Goal: Information Seeking & Learning: Learn about a topic

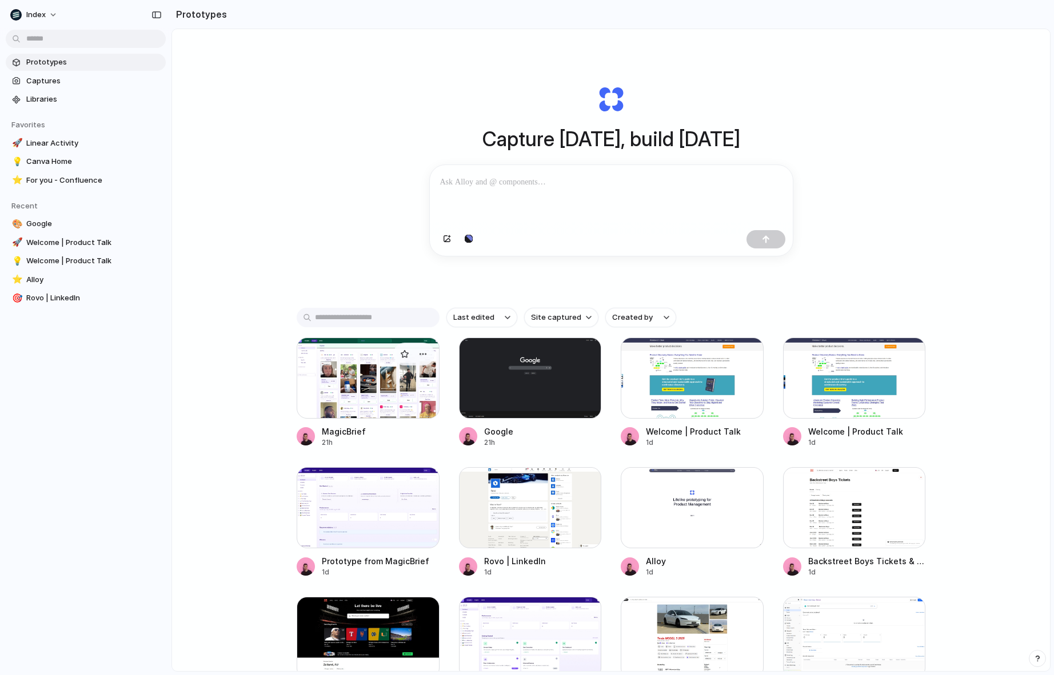
click at [375, 387] on div at bounding box center [368, 378] width 143 height 81
click at [337, 394] on div at bounding box center [368, 378] width 143 height 81
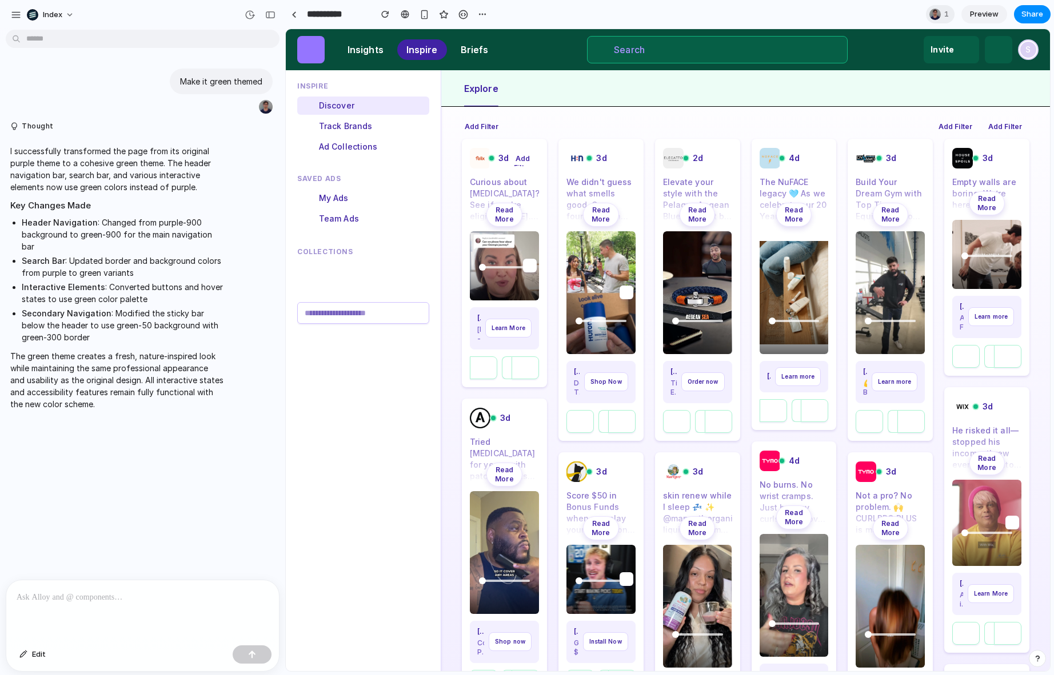
click at [509, 171] on div "Felix Health 3d Add Filter Curious about Ozempic? See if you're eligible today.…" at bounding box center [504, 263] width 85 height 249
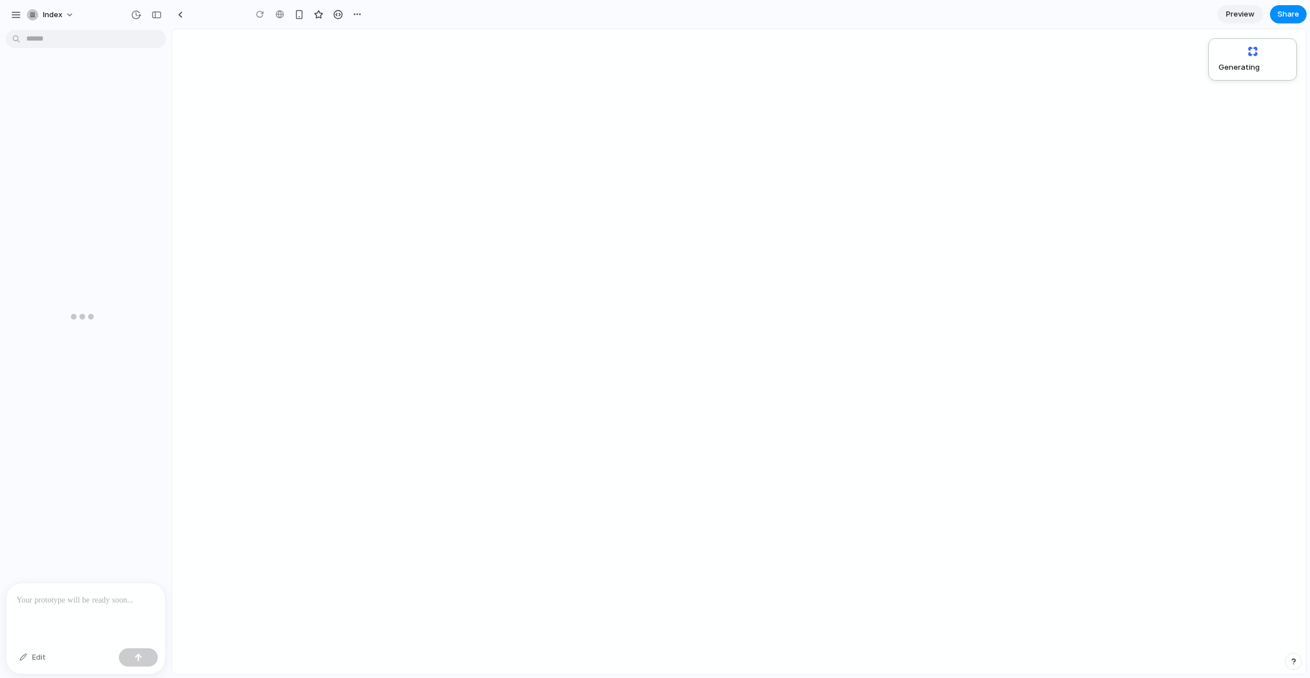
type input "**********"
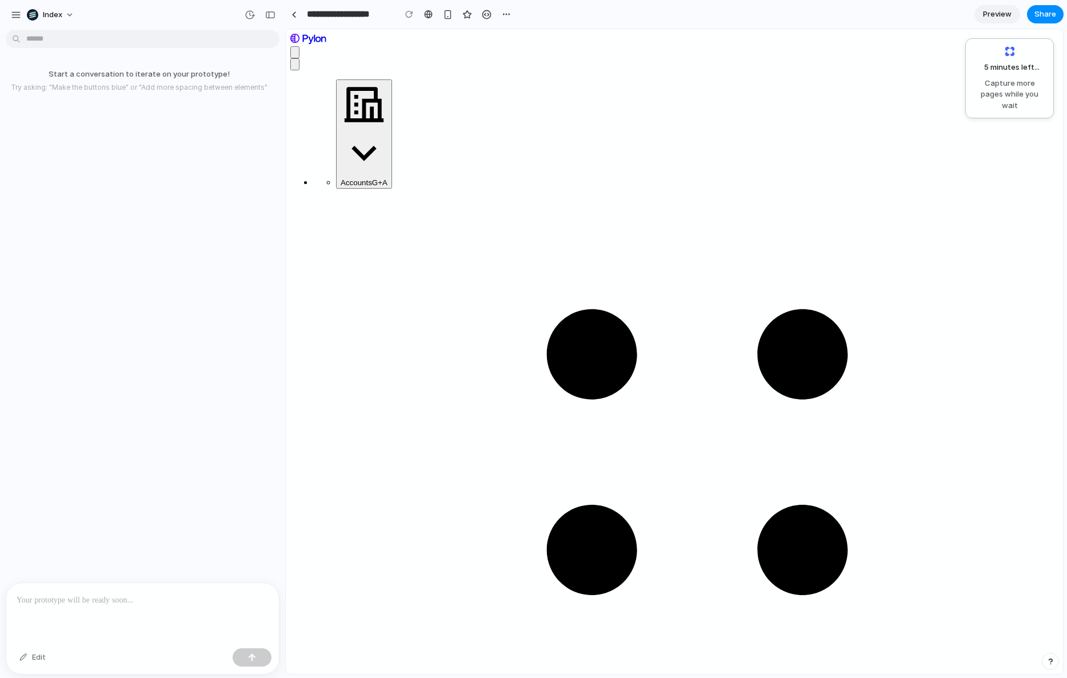
drag, startPoint x: 422, startPoint y: 38, endPoint x: 422, endPoint y: 190, distance: 151.4
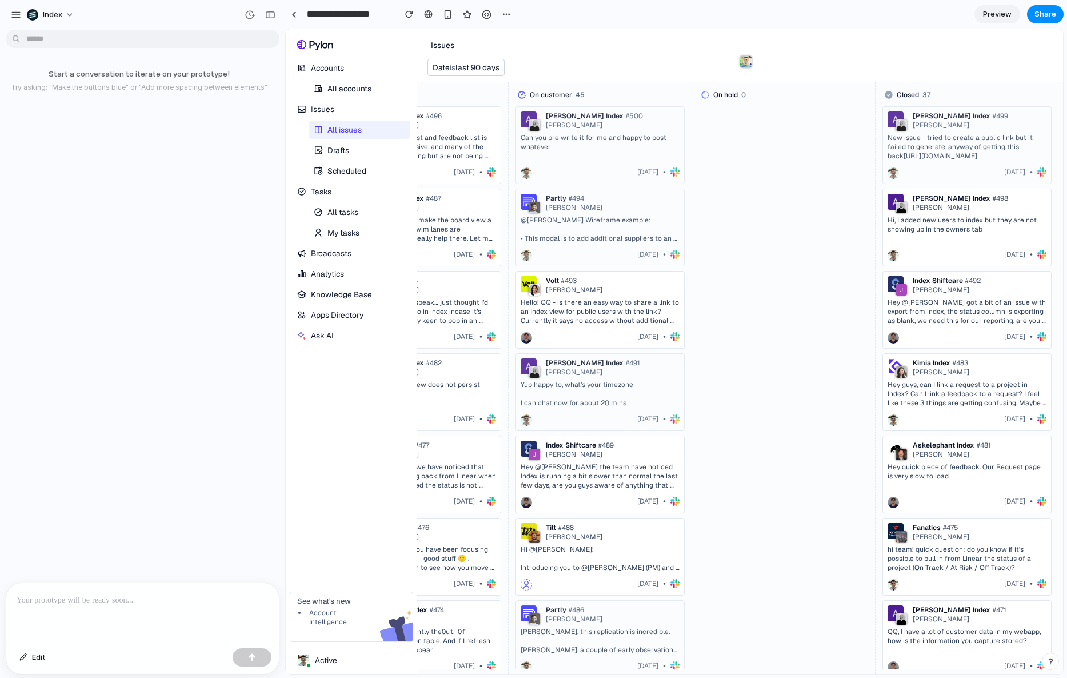
scroll to position [0, 28]
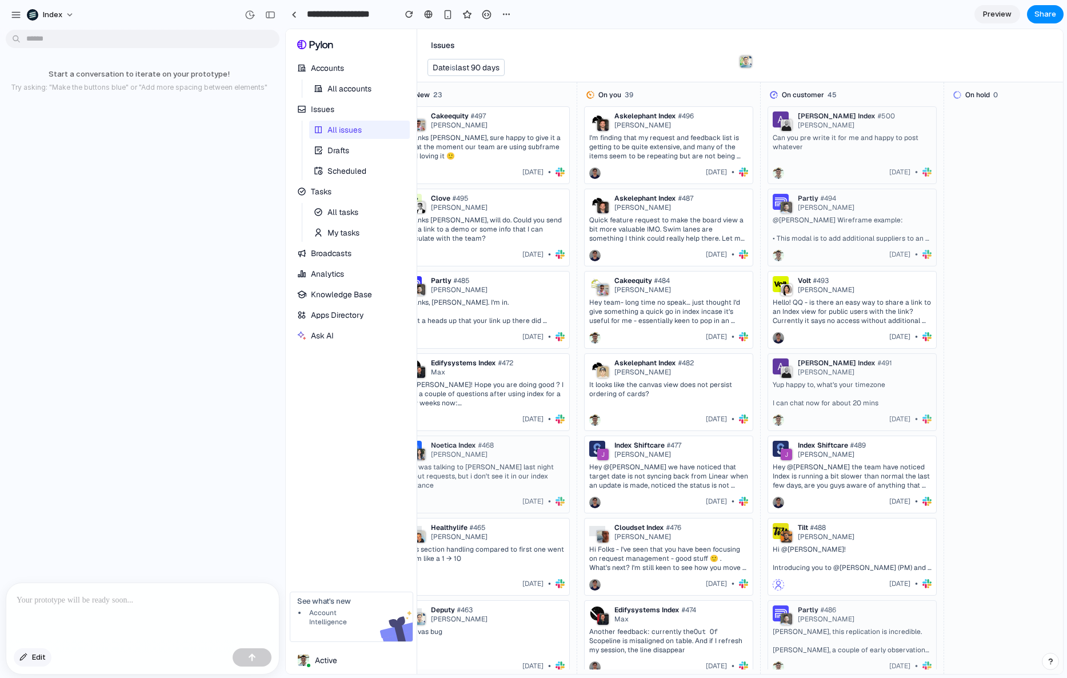
click at [29, 652] on button "Edit" at bounding box center [33, 657] width 38 height 18
click at [18, 657] on button "Edit" at bounding box center [33, 657] width 38 height 18
click at [66, 15] on button "Index" at bounding box center [51, 15] width 58 height 18
click at [98, 15] on div "Settings Invite members Change theme Sign out" at bounding box center [533, 339] width 1067 height 678
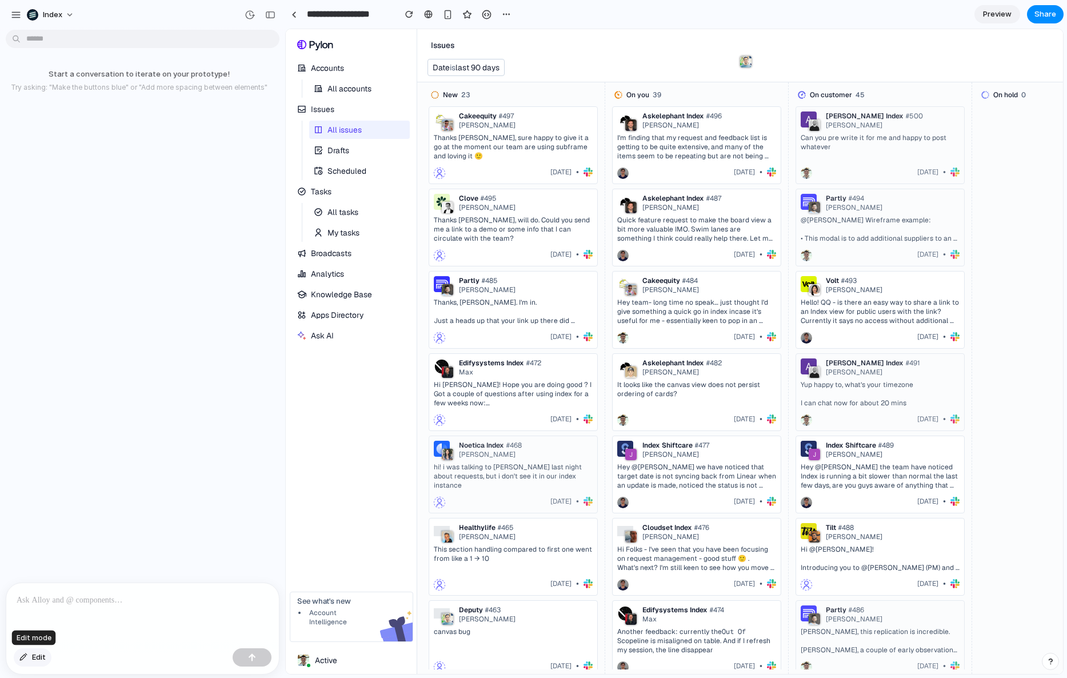
click at [33, 661] on span "Edit" at bounding box center [39, 656] width 14 height 11
click at [742, 62] on div at bounding box center [674, 352] width 777 height 644
click at [104, 602] on div "button" at bounding box center [103, 602] width 1 height 1
click at [22, 652] on button "Edit" at bounding box center [33, 657] width 38 height 18
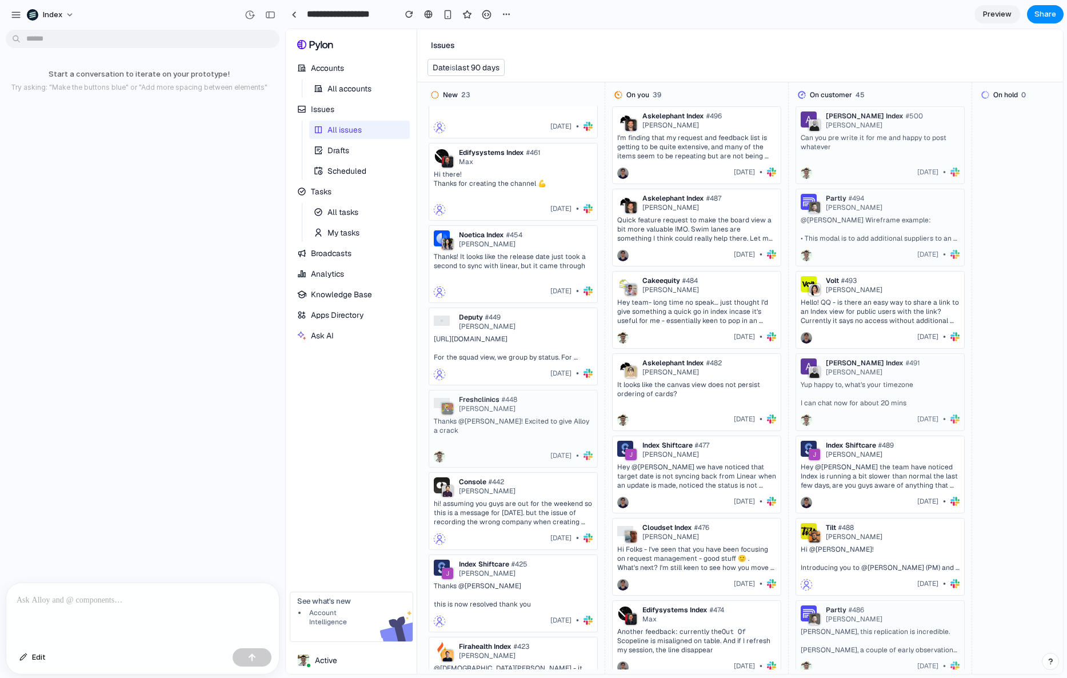
click at [189, 583] on div at bounding box center [142, 613] width 273 height 61
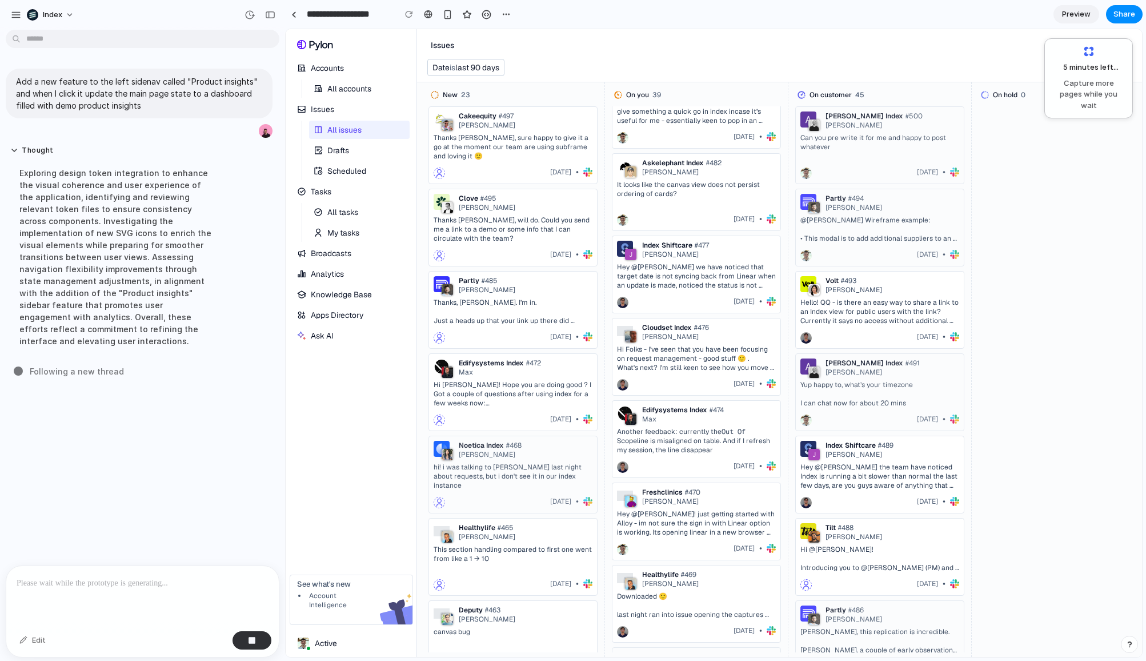
click at [106, 215] on div "Exploring design token integration to enhance the visual coherence and user exp…" at bounding box center [117, 257] width 214 height 194
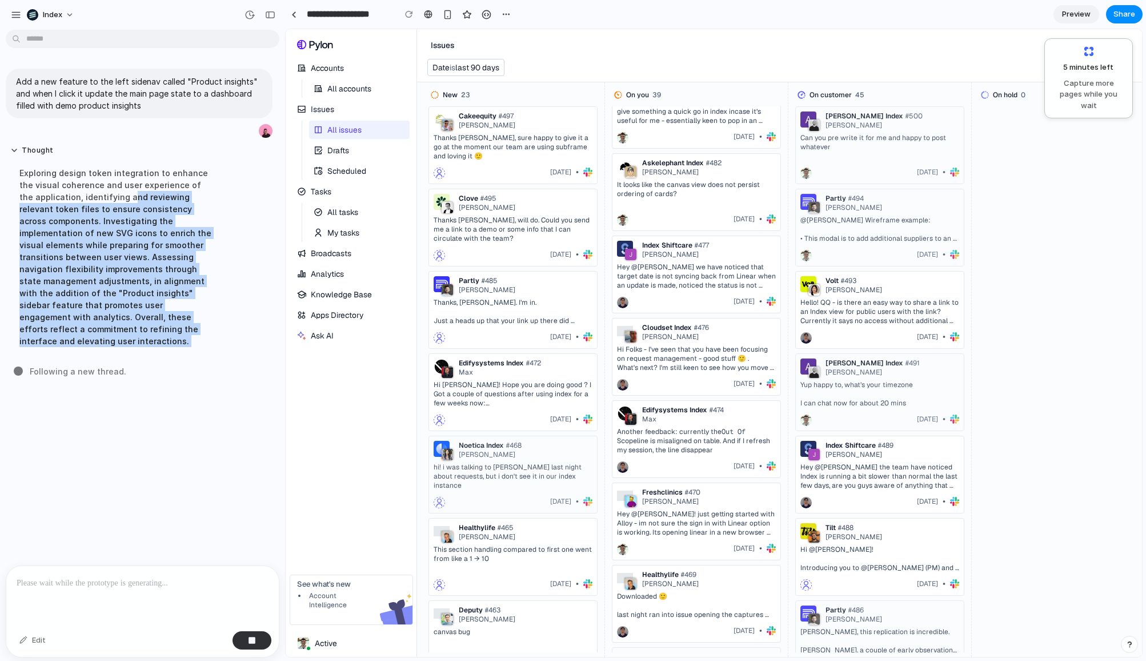
drag, startPoint x: 115, startPoint y: 191, endPoint x: 115, endPoint y: 358, distance: 166.9
click at [115, 358] on div "Add a new feature to the left sidenav called "Product insights" and when I clic…" at bounding box center [139, 299] width 278 height 531
click at [115, 365] on span "Following a new thread .." at bounding box center [79, 371] width 99 height 12
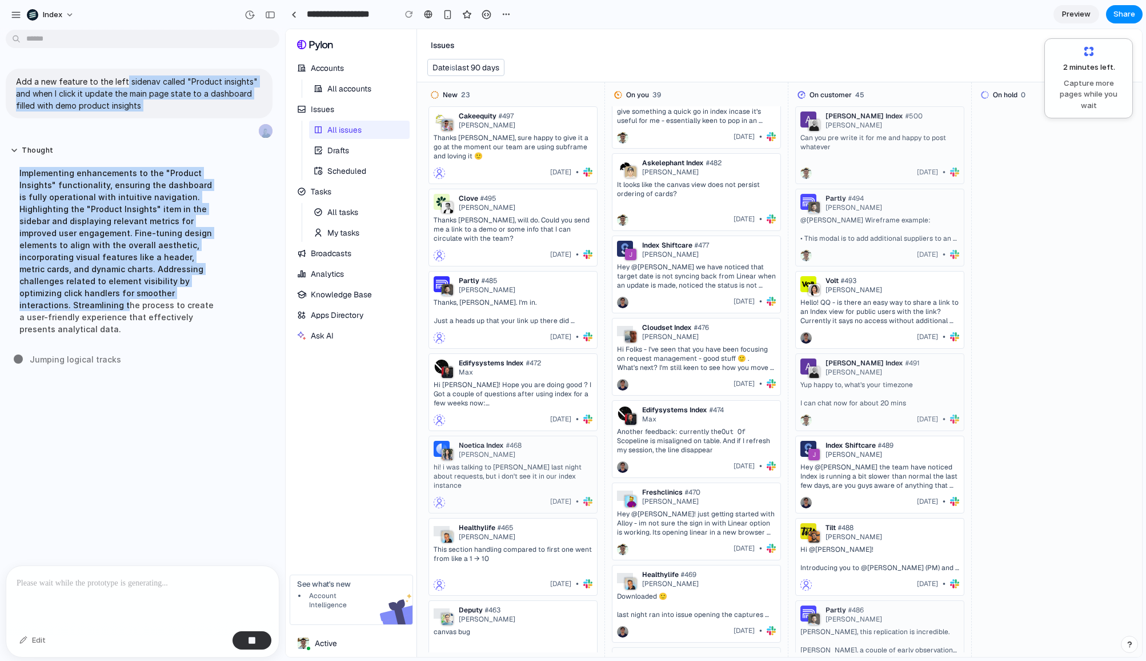
drag, startPoint x: 122, startPoint y: 78, endPoint x: 122, endPoint y: 299, distance: 220.6
click at [122, 302] on div "Add a new feature to the left sidenav called "Product insights" and when I clic…" at bounding box center [139, 203] width 278 height 289
click at [122, 299] on div "Implementing enhancements to the "Product Insights" functionality, ensuring the…" at bounding box center [117, 251] width 214 height 182
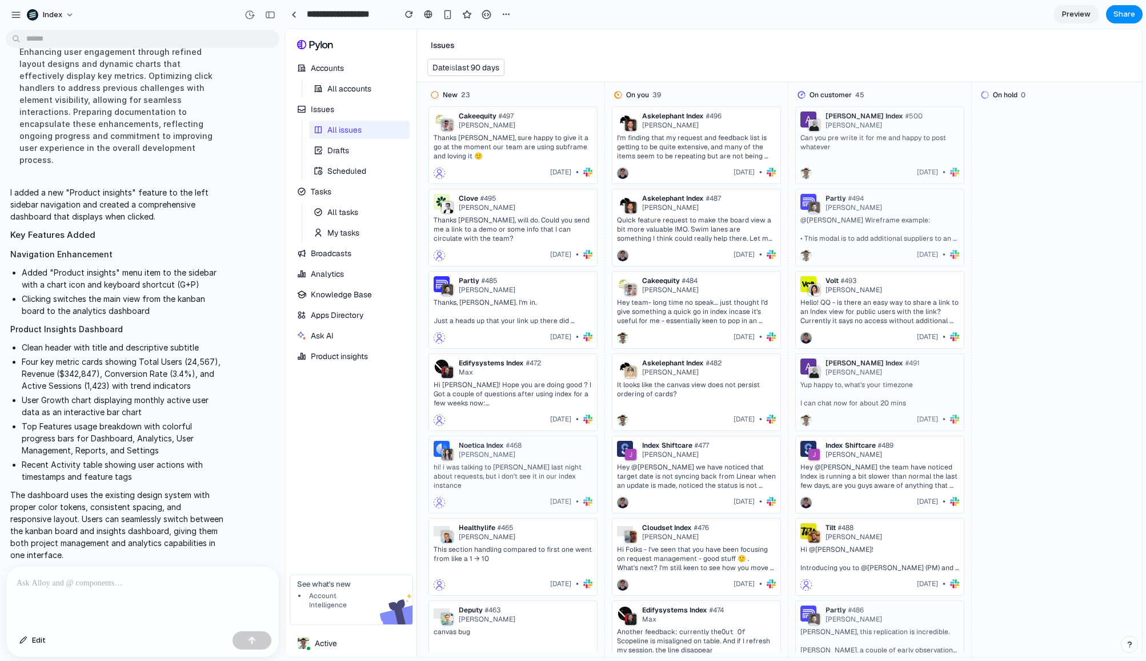
click at [363, 351] on span "Product insights" at bounding box center [350, 355] width 78 height 9
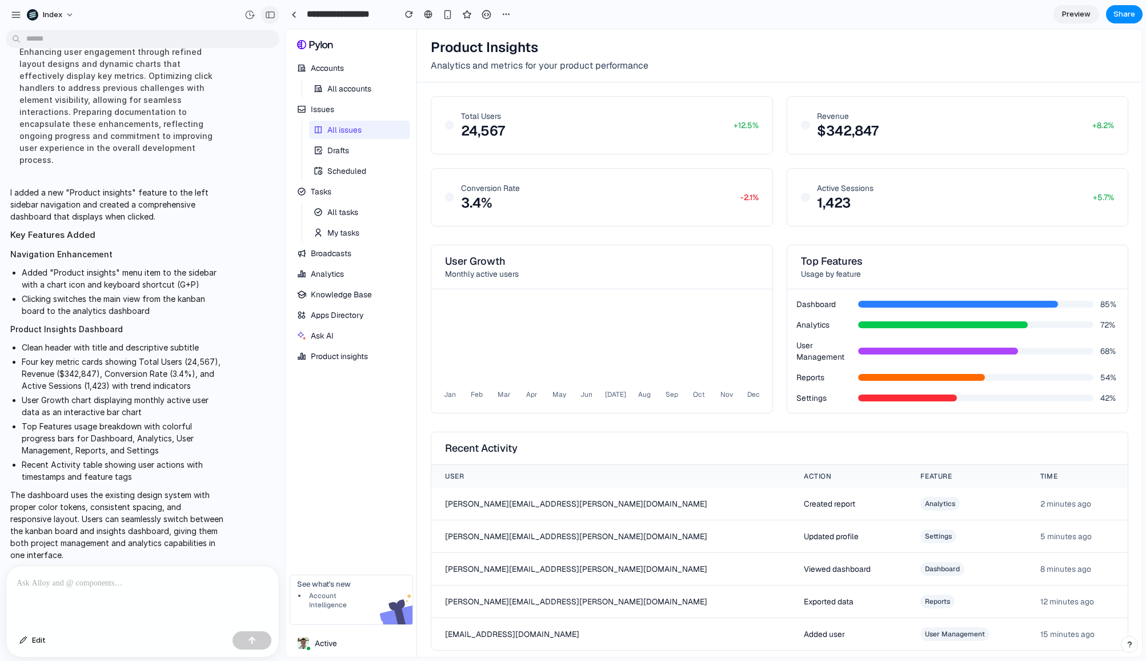
click at [265, 11] on div "button" at bounding box center [270, 15] width 10 height 8
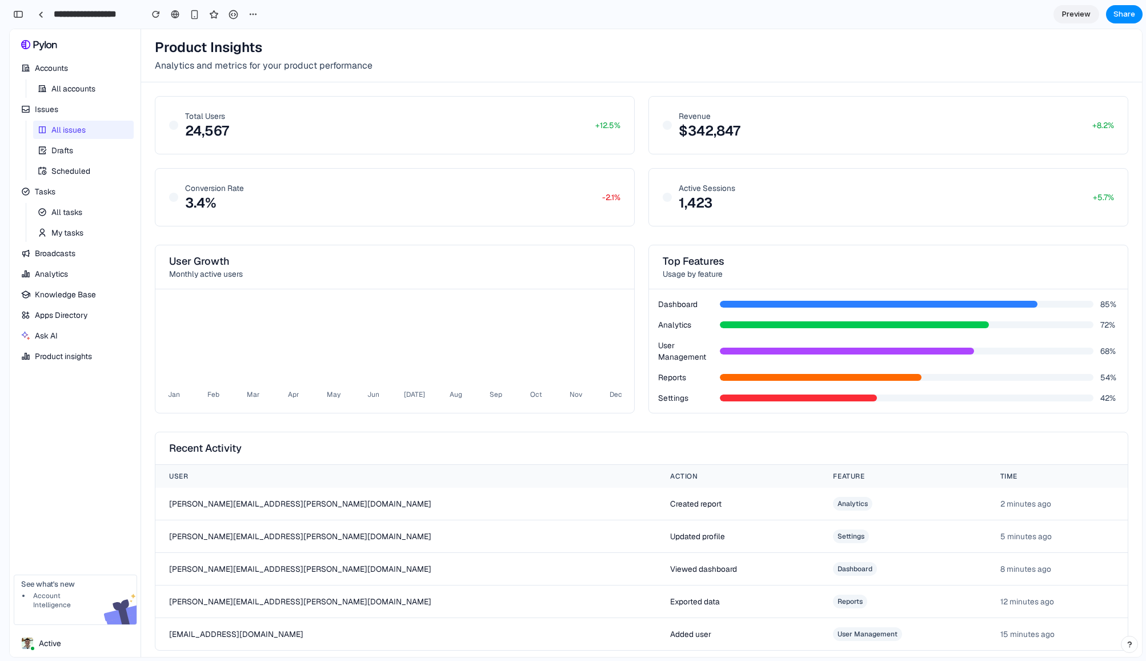
scroll to position [279, 0]
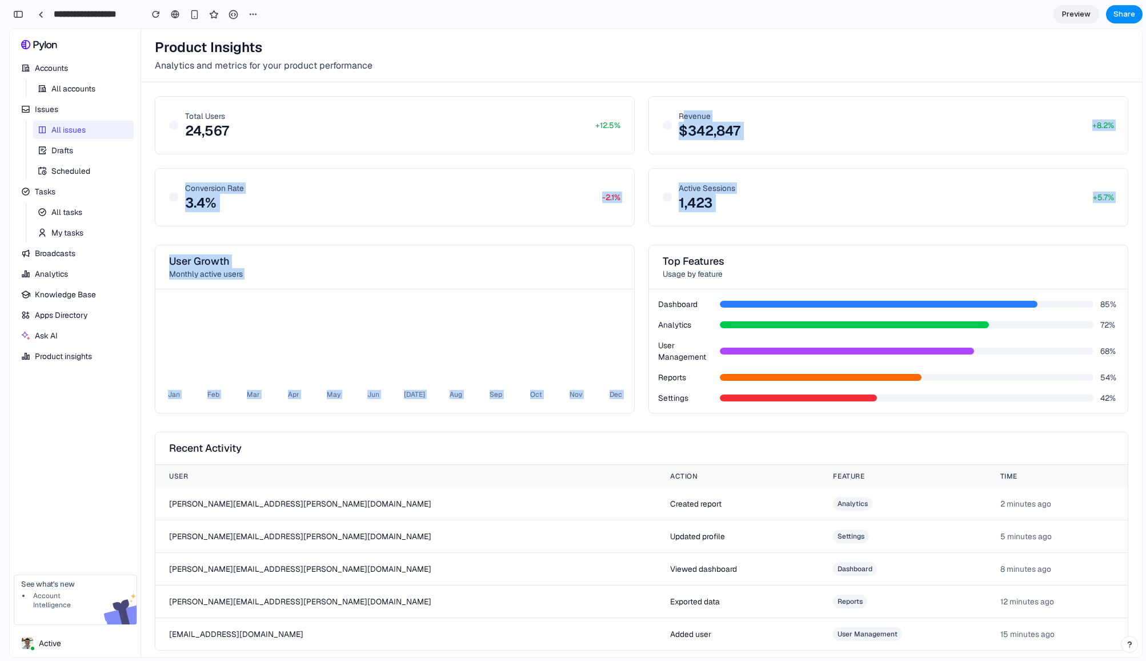
drag, startPoint x: 684, startPoint y: 111, endPoint x: 730, endPoint y: 246, distance: 142.6
click at [730, 246] on div "Total Users 24,567 +12.5% Revenue $342,847 +8.2% Conversion Rate 3.4% -2.1% Act…" at bounding box center [641, 373] width 1001 height 582
click at [730, 246] on div "Top Features Usage by feature" at bounding box center [888, 267] width 479 height 44
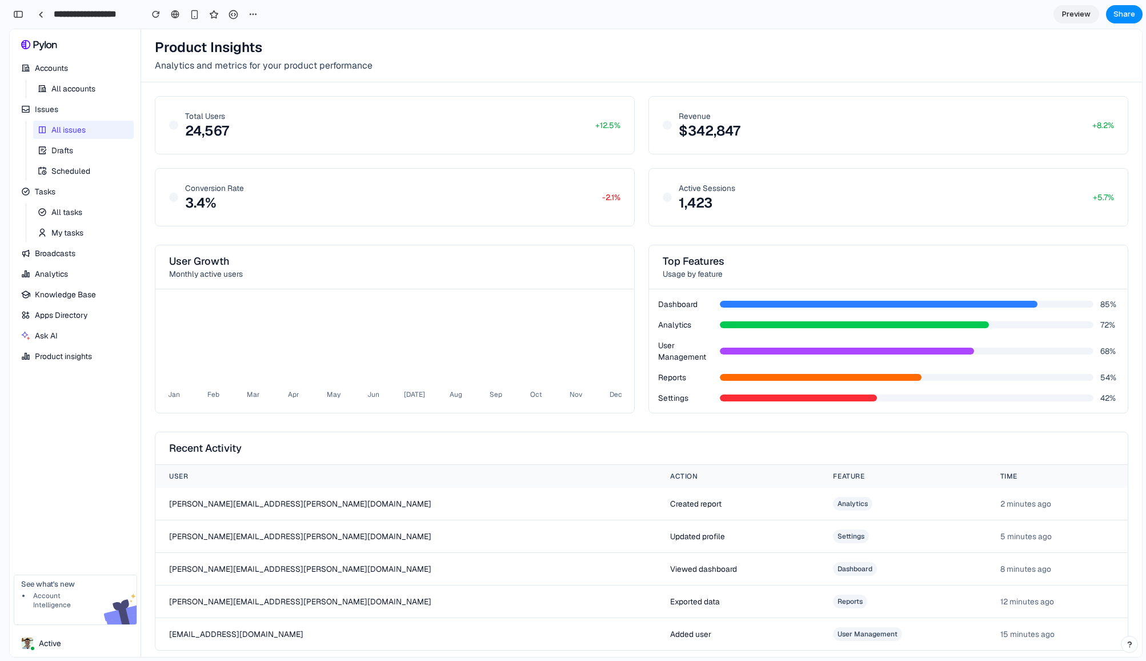
click at [66, 353] on span "Product insights" at bounding box center [74, 355] width 78 height 9
click at [68, 231] on span "My tasks" at bounding box center [67, 233] width 32 height 14
click at [61, 281] on link "Analytics G + D" at bounding box center [74, 274] width 115 height 18
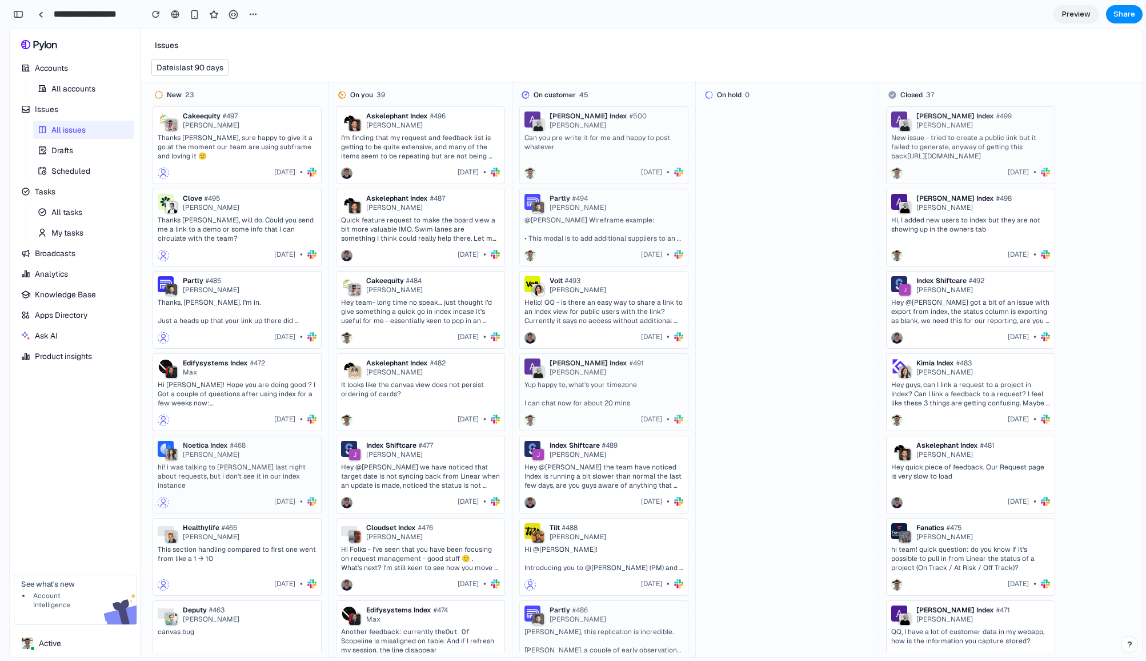
click at [58, 315] on span "Apps Directory" at bounding box center [81, 314] width 92 height 9
click at [58, 347] on button "Product insights G + P" at bounding box center [74, 356] width 115 height 18
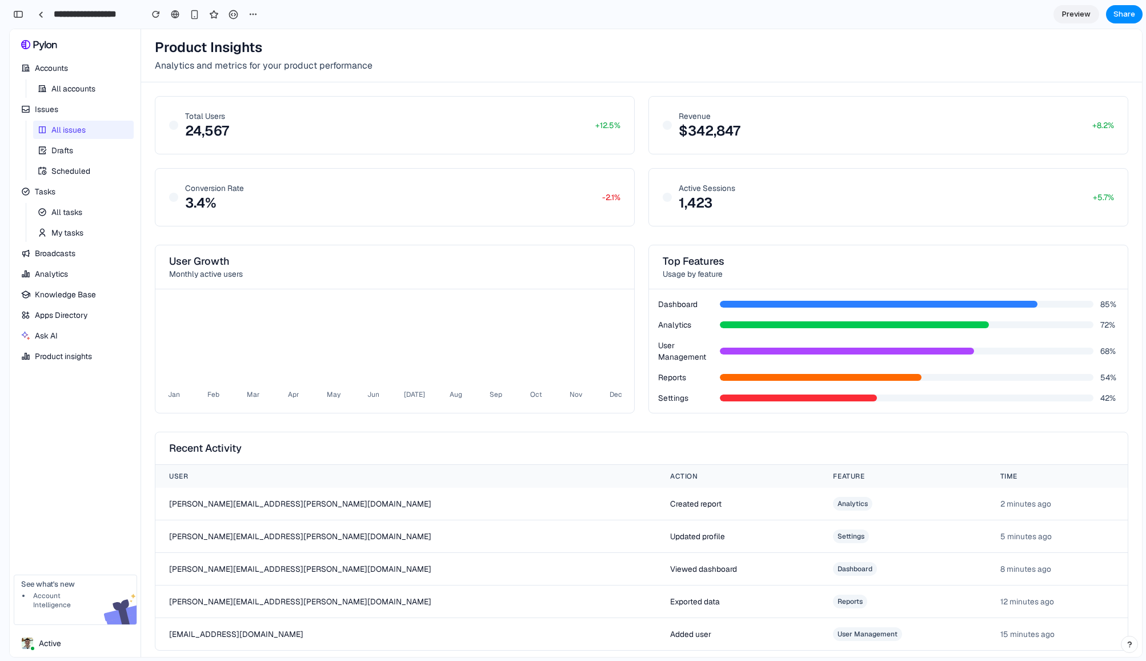
click at [61, 293] on span "Knowledge Base" at bounding box center [81, 294] width 92 height 9
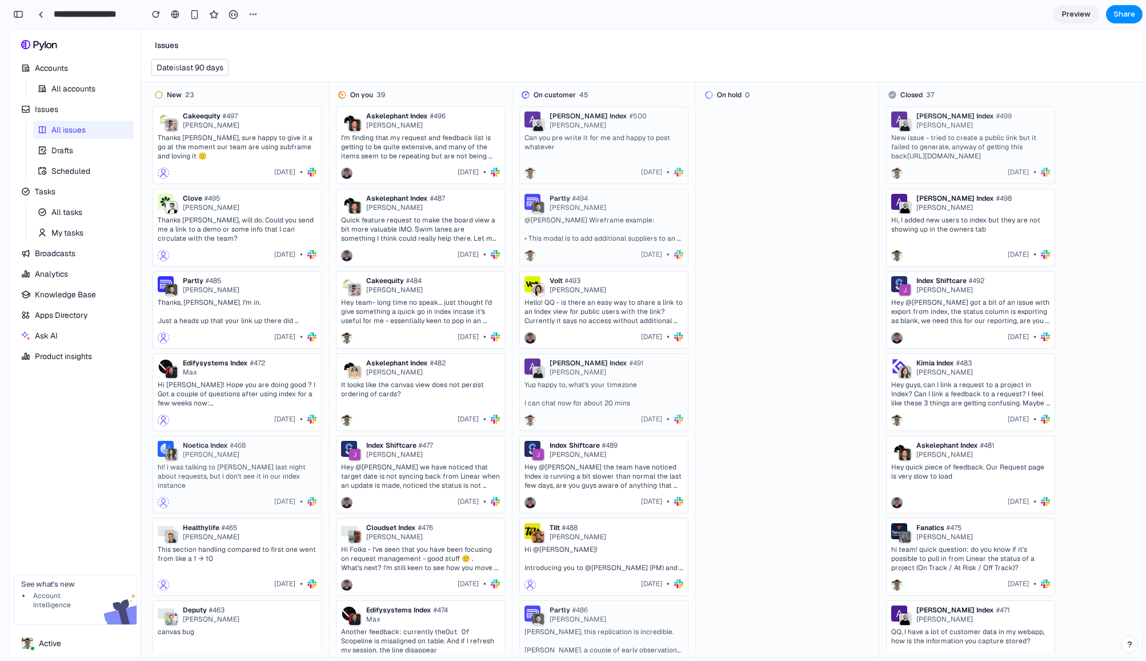
click at [54, 360] on span "Product insights" at bounding box center [74, 355] width 78 height 9
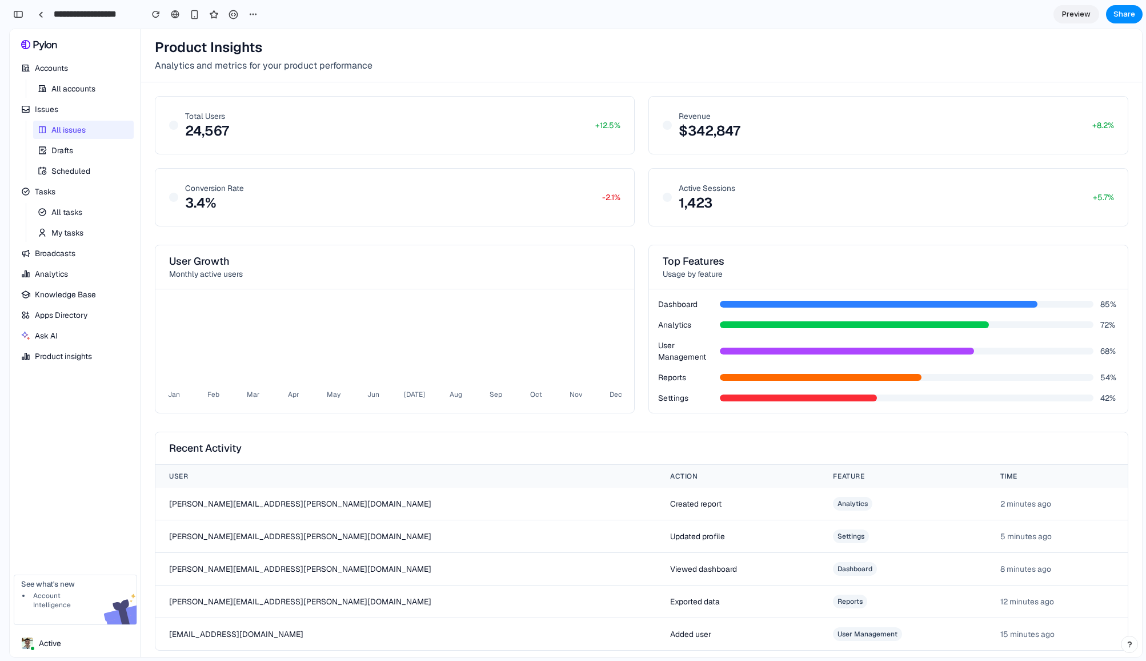
click at [58, 289] on link "Knowledge Base" at bounding box center [74, 294] width 115 height 18
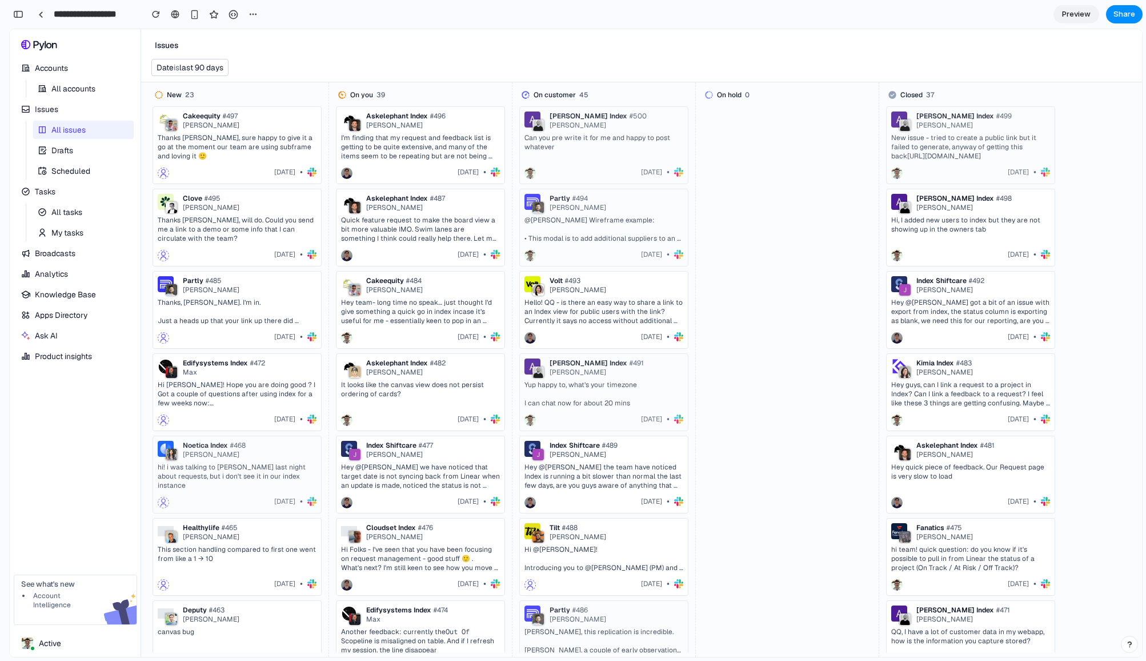
click at [58, 342] on link "Ask AI G + J" at bounding box center [74, 335] width 115 height 18
click at [69, 85] on span "All accounts" at bounding box center [73, 89] width 44 height 14
click at [58, 135] on span "All issues" at bounding box center [68, 130] width 34 height 14
click at [58, 356] on span "Product insights" at bounding box center [74, 355] width 78 height 9
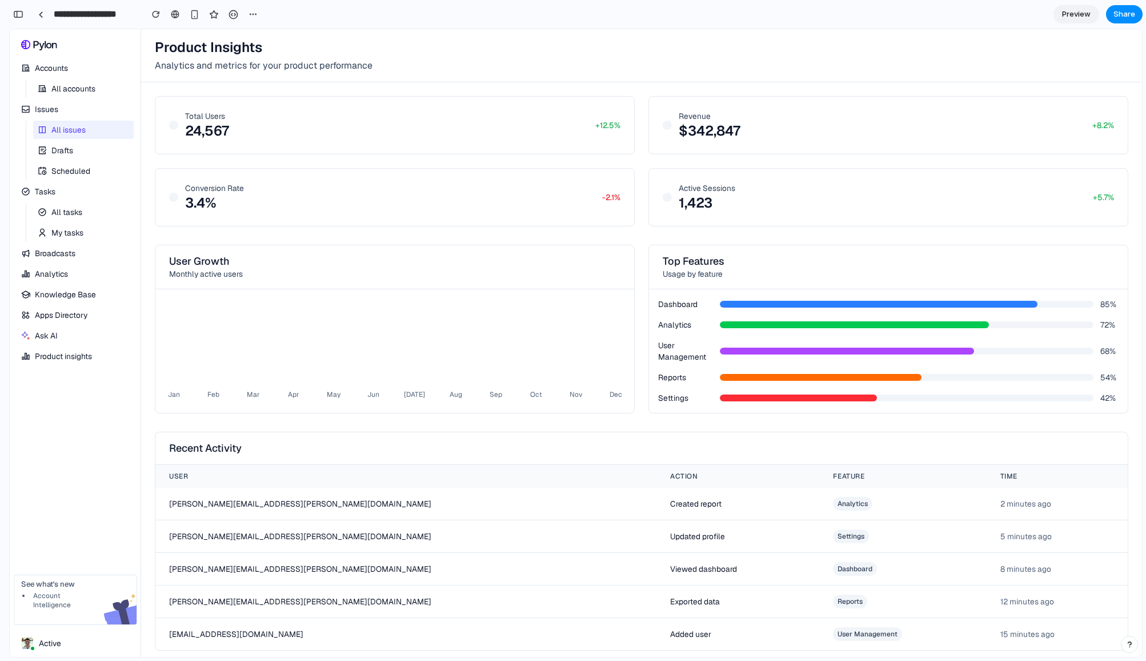
click at [64, 121] on link "All issues" at bounding box center [74, 130] width 82 height 18
click at [64, 133] on span "All issues" at bounding box center [68, 130] width 34 height 14
click at [61, 158] on link "Drafts" at bounding box center [82, 150] width 98 height 18
click at [61, 167] on div "Scheduled" at bounding box center [70, 171] width 39 height 14
click at [60, 223] on div "All tasks My tasks" at bounding box center [83, 222] width 101 height 39
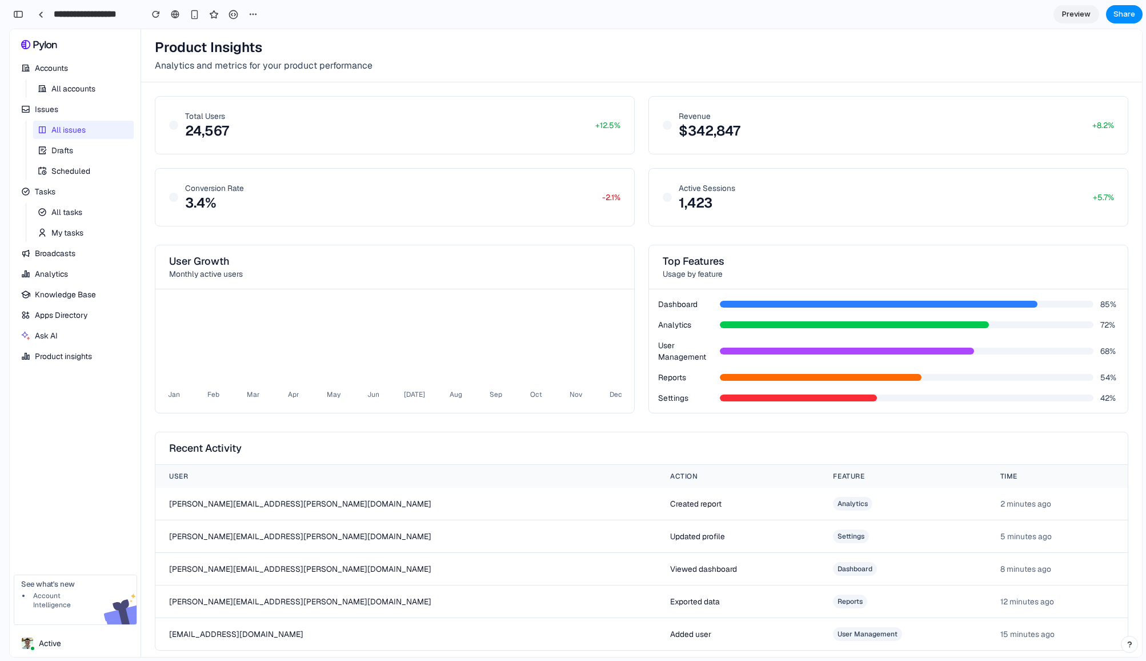
click at [57, 301] on link "Knowledge Base" at bounding box center [74, 294] width 115 height 18
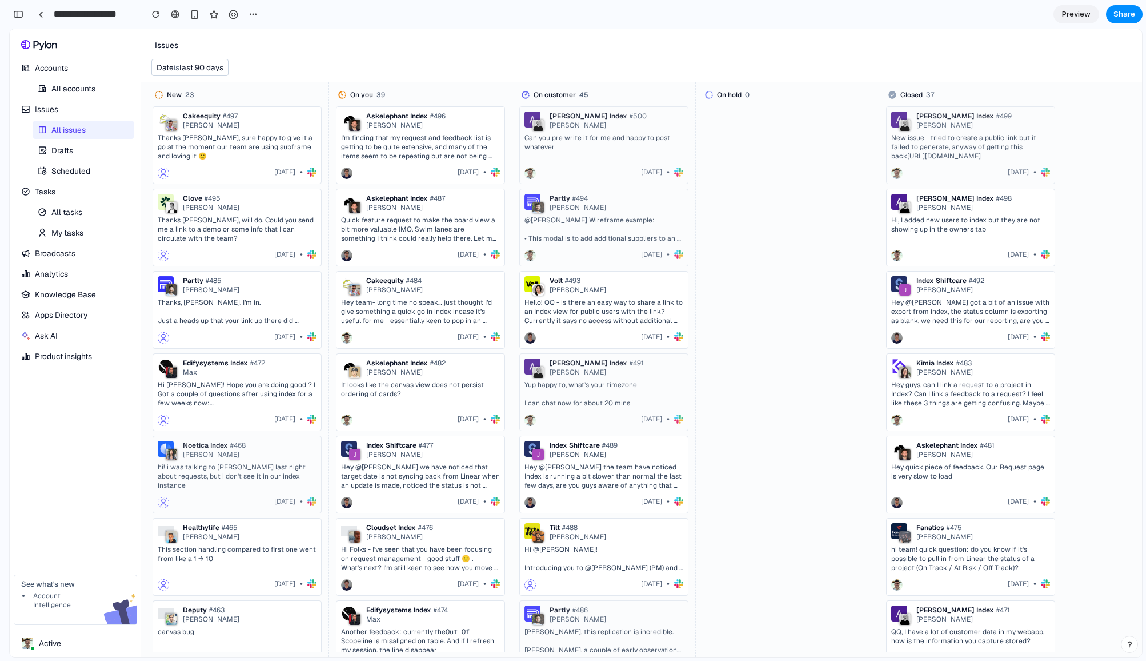
click at [51, 328] on link "Ask AI G + J" at bounding box center [74, 335] width 115 height 18
click at [51, 309] on link "Apps Directory" at bounding box center [74, 315] width 115 height 18
click at [51, 278] on link "Analytics G + D" at bounding box center [74, 274] width 115 height 18
click at [49, 350] on button "Product insights G + P" at bounding box center [74, 356] width 115 height 18
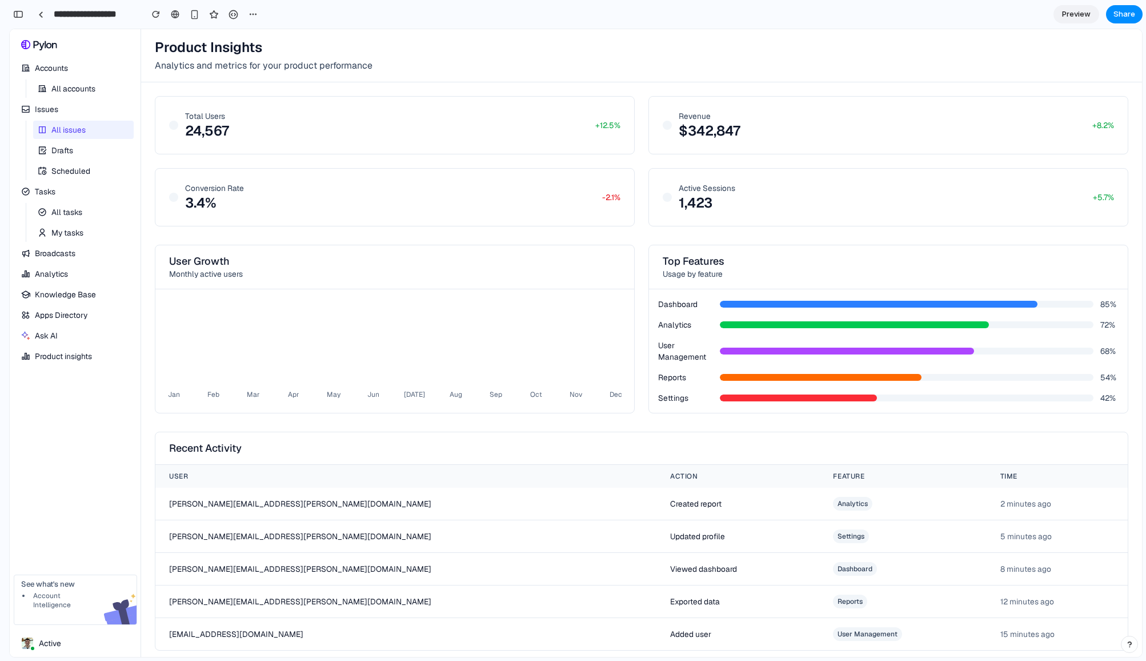
click at [55, 299] on link "Knowledge Base" at bounding box center [74, 294] width 115 height 18
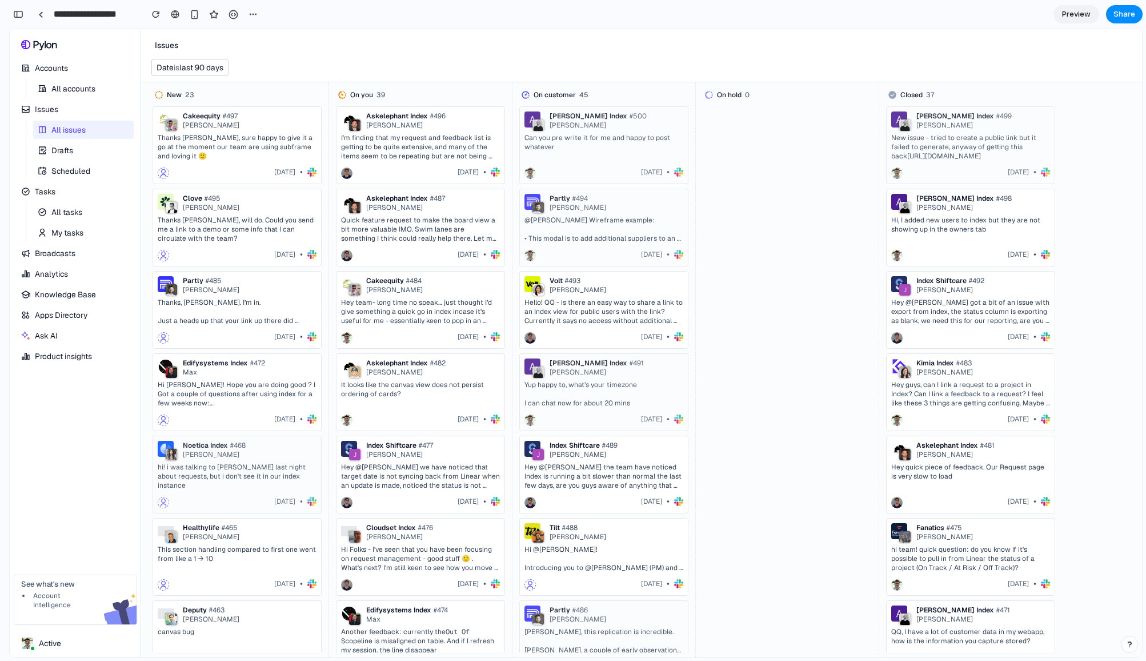
click at [50, 353] on span "Product insights" at bounding box center [74, 355] width 78 height 9
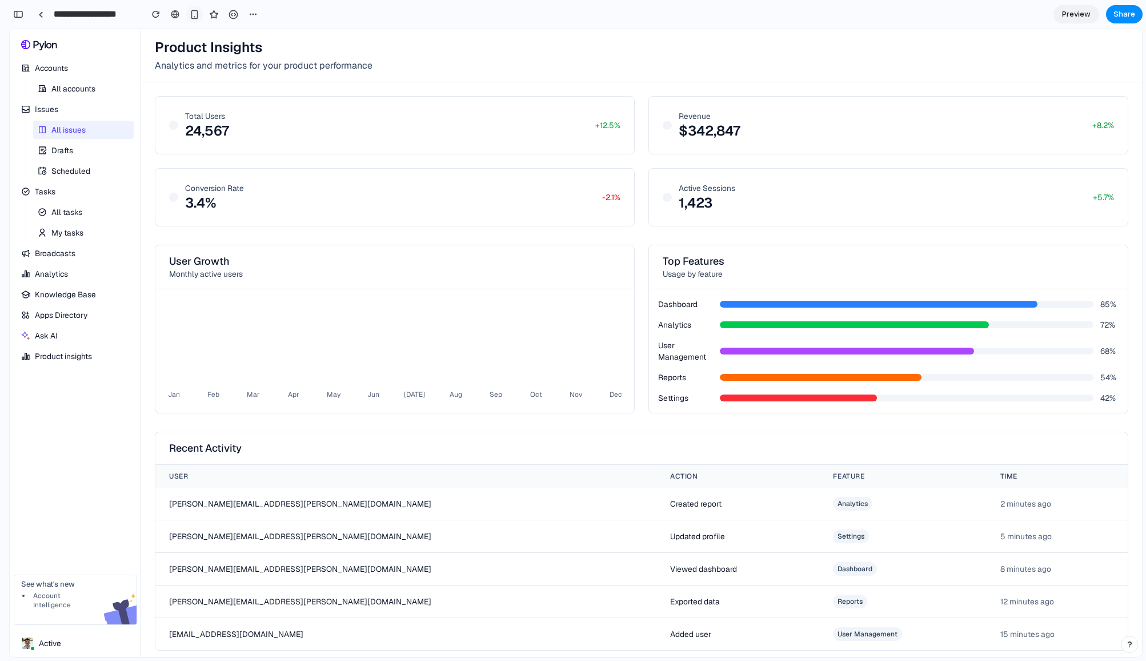
click at [196, 10] on div "button" at bounding box center [195, 15] width 10 height 10
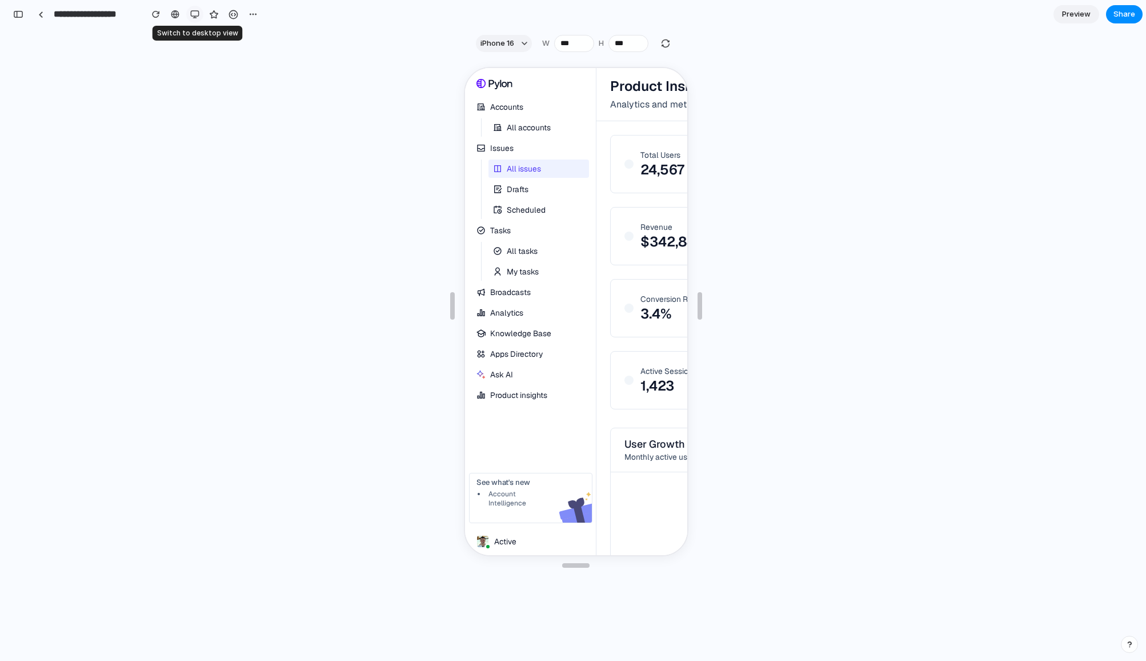
click at [196, 10] on div "button" at bounding box center [194, 14] width 9 height 9
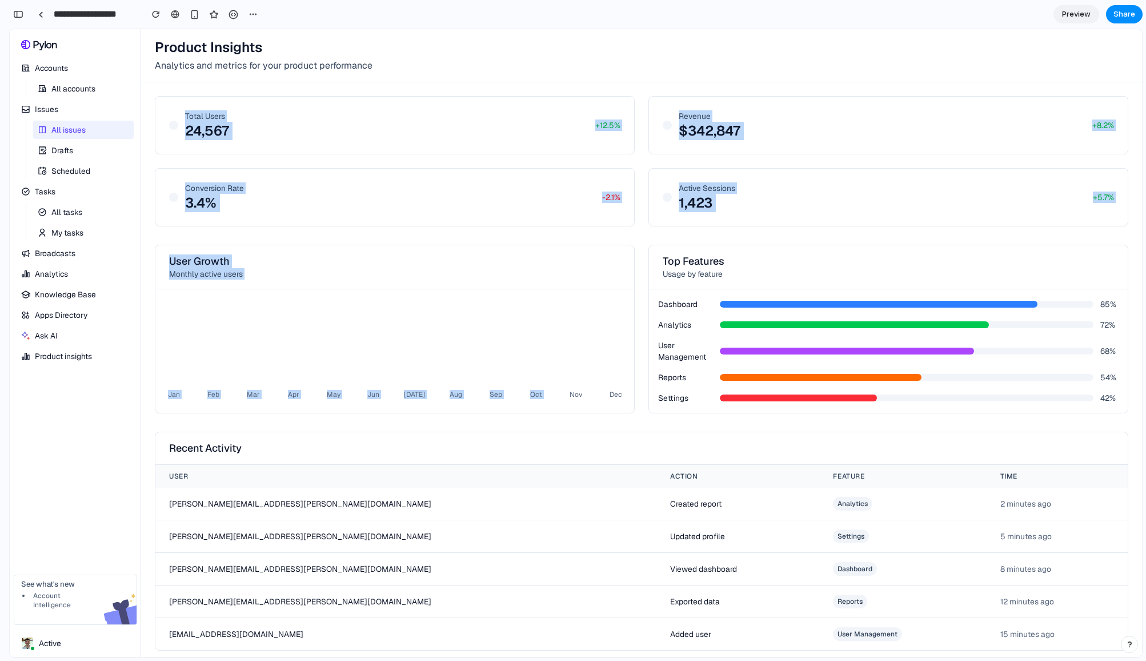
drag, startPoint x: 337, startPoint y: 87, endPoint x: 562, endPoint y: 306, distance: 314.4
click at [562, 306] on div "Total Users 24,567 +12.5% Revenue $342,847 +8.2% Conversion Rate 3.4% -2.1% Act…" at bounding box center [641, 373] width 1001 height 582
click at [562, 306] on div "Jan Feb Mar Apr May Jun [DATE] Aug Sep Oct Nov Dec" at bounding box center [394, 344] width 479 height 110
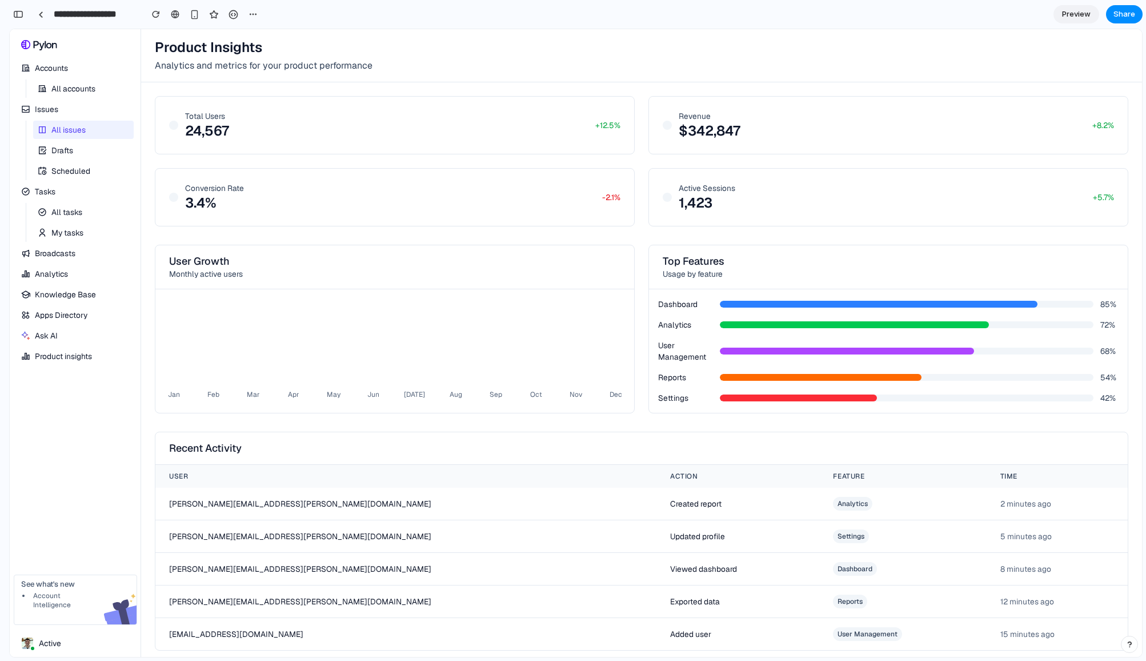
click at [80, 480] on li "Accounts G + A All accounts Issues G + I All issues Drafts Scheduled Tasks G + …" at bounding box center [75, 314] width 117 height 511
click at [39, 14] on div at bounding box center [40, 14] width 5 height 6
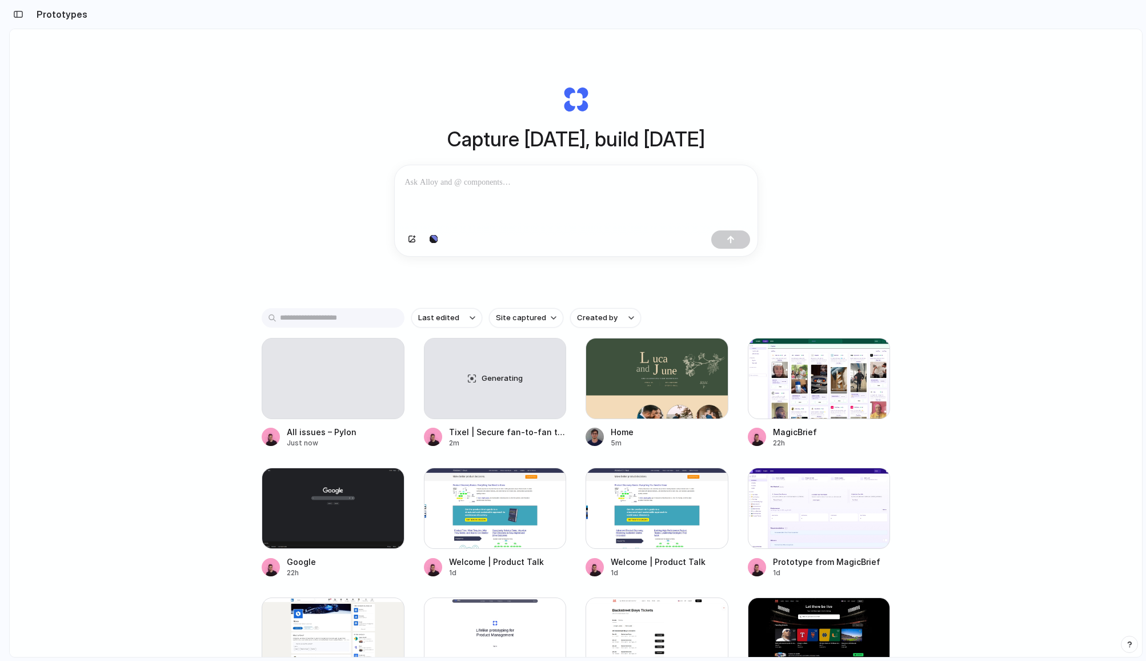
click at [266, 229] on div "Capture [DATE], build [DATE] Clone web app Clone screenshot Start from existing…" at bounding box center [576, 373] width 1133 height 688
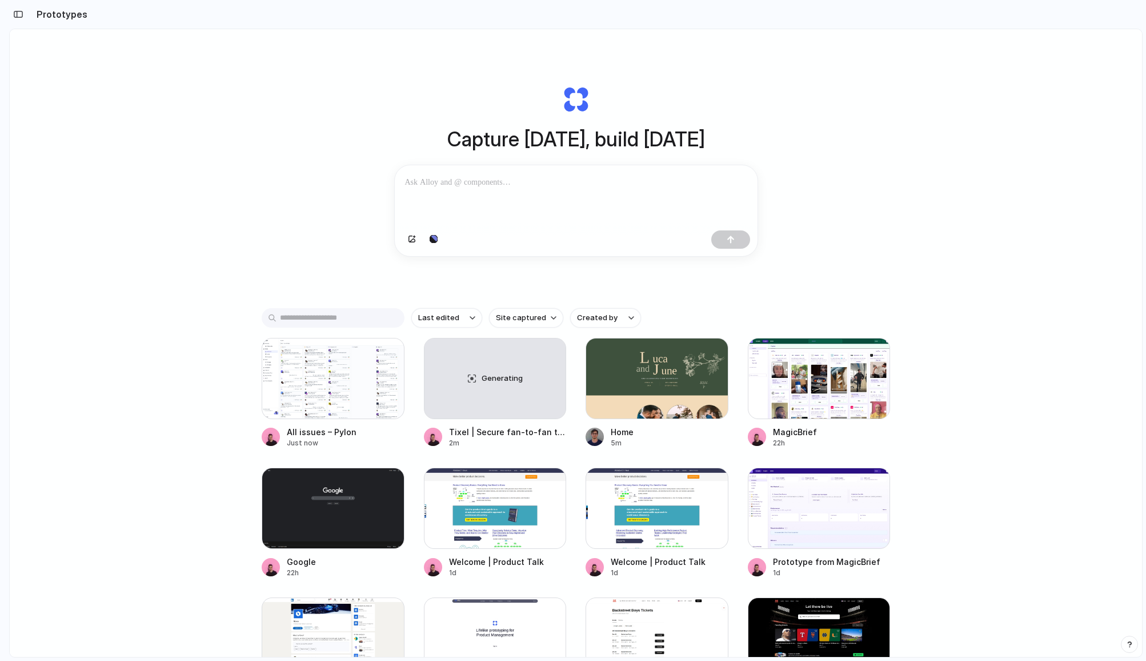
click at [282, 163] on div "Capture [DATE], build [DATE] Clone web app Clone screenshot Start from existing…" at bounding box center [576, 373] width 1133 height 688
click at [502, 366] on div "Generating" at bounding box center [496, 378] width 142 height 80
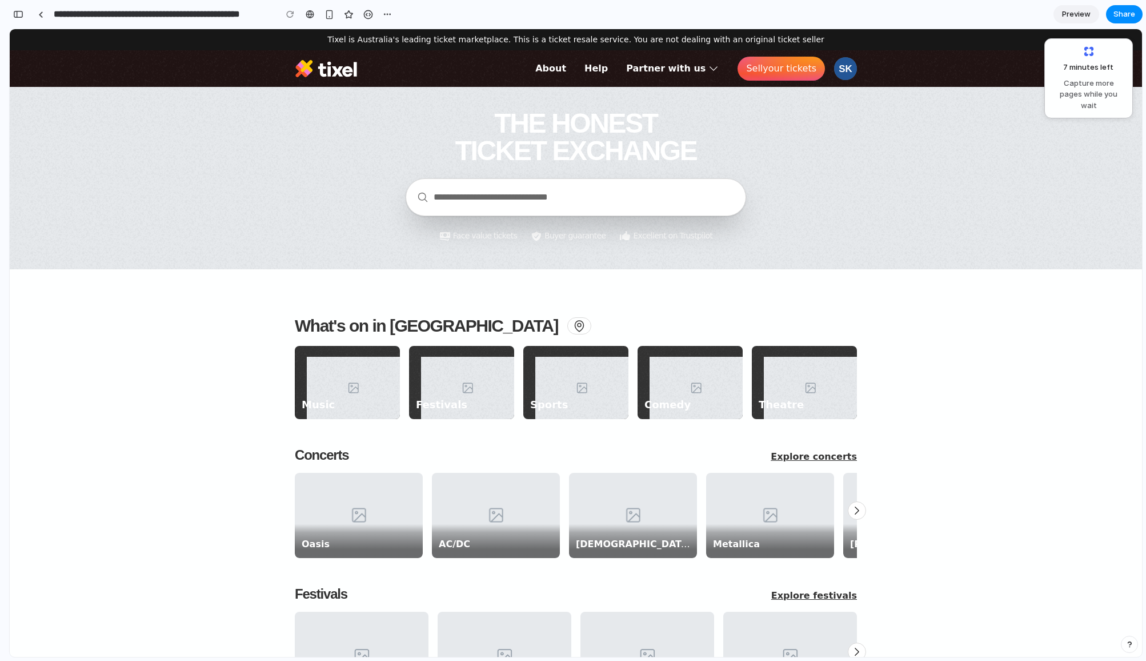
click at [910, 197] on div at bounding box center [576, 178] width 1133 height 182
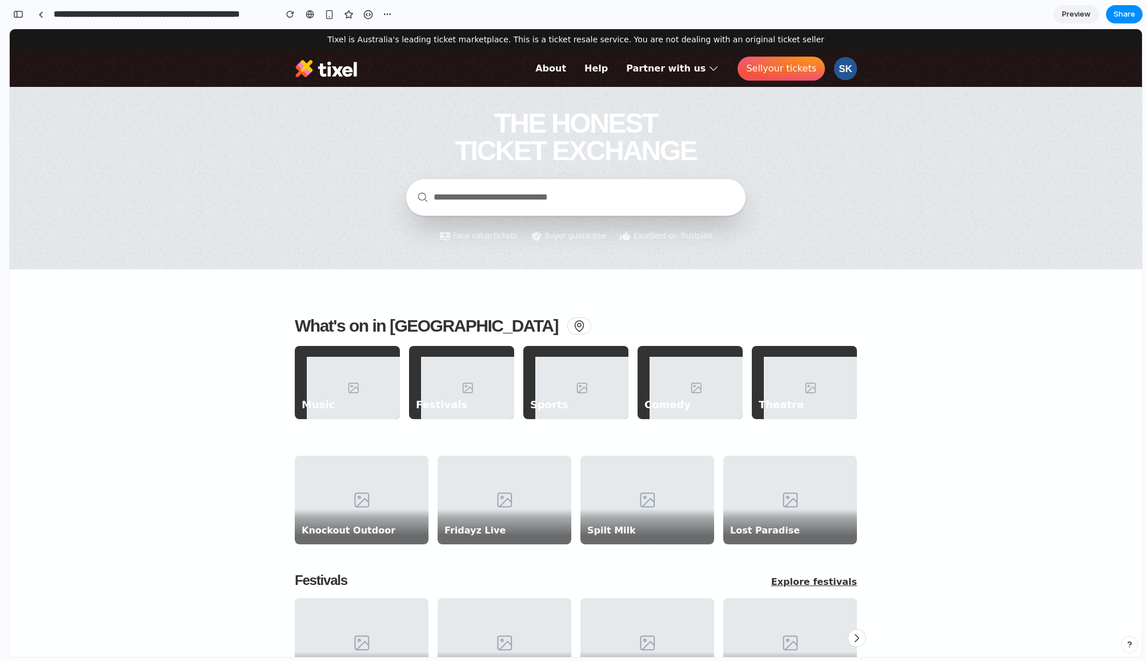
click at [31, 11] on div "**********" at bounding box center [202, 14] width 387 height 25
click at [17, 11] on div "button" at bounding box center [18, 14] width 10 height 8
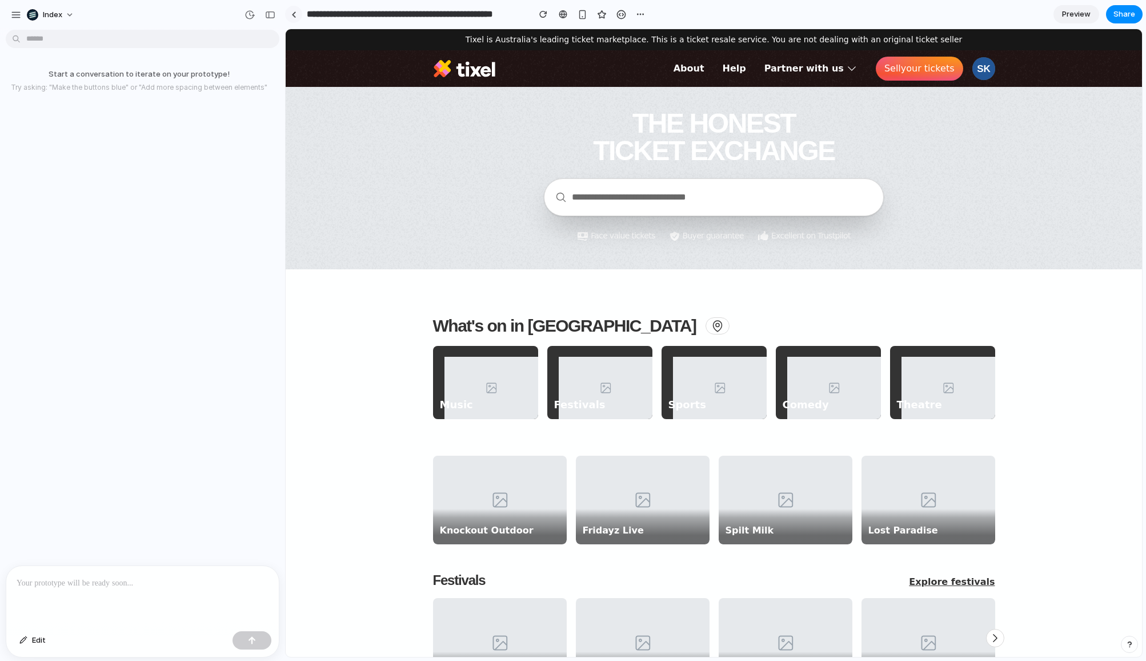
click at [293, 13] on div at bounding box center [293, 14] width 5 height 6
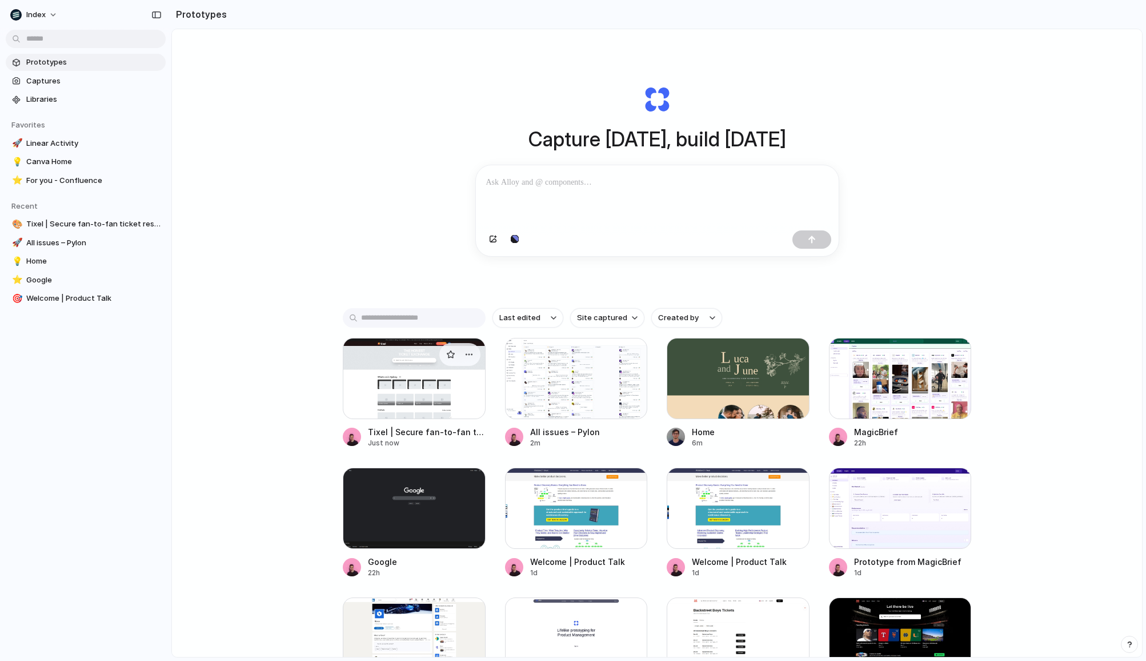
click at [373, 398] on div at bounding box center [414, 378] width 143 height 81
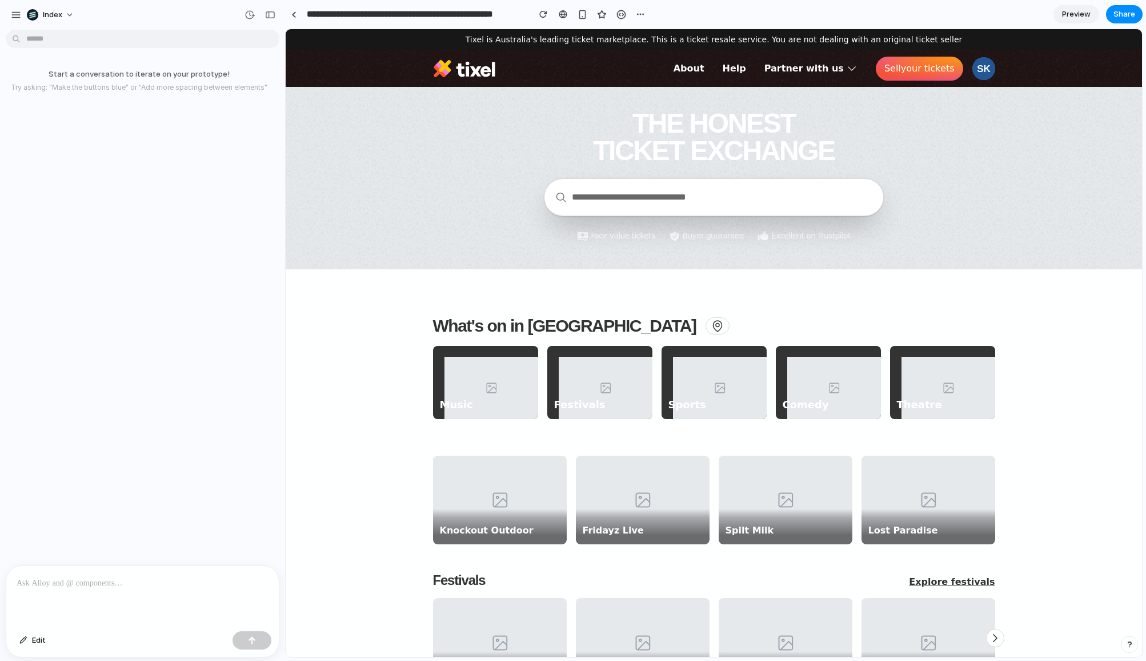
click at [381, 253] on div at bounding box center [714, 178] width 857 height 182
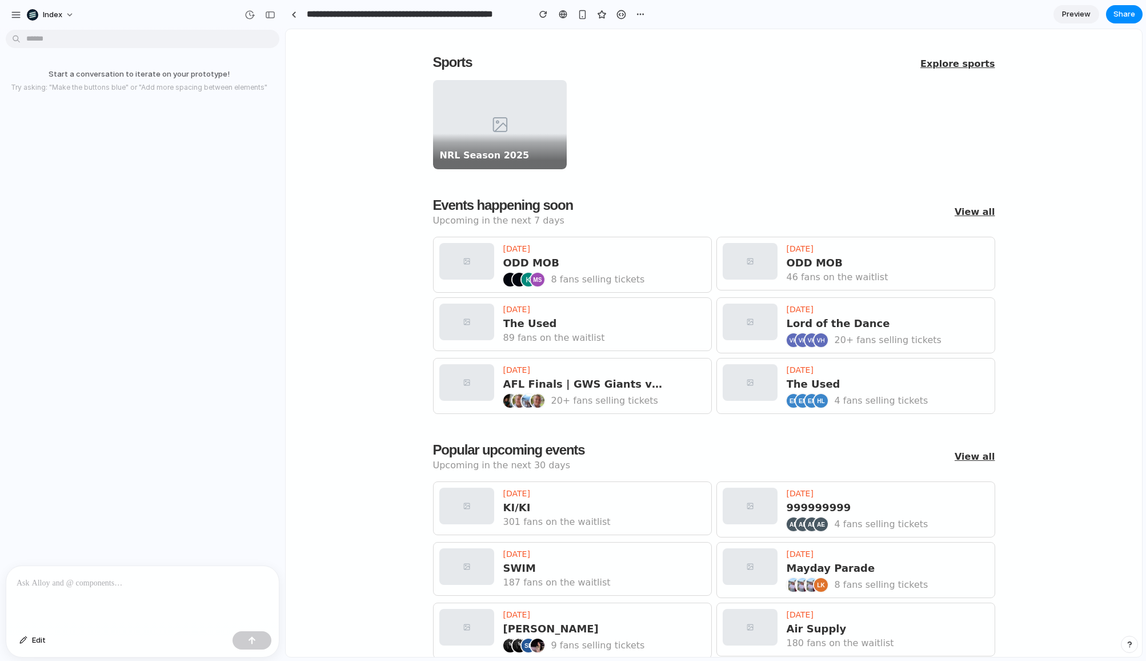
scroll to position [847, 0]
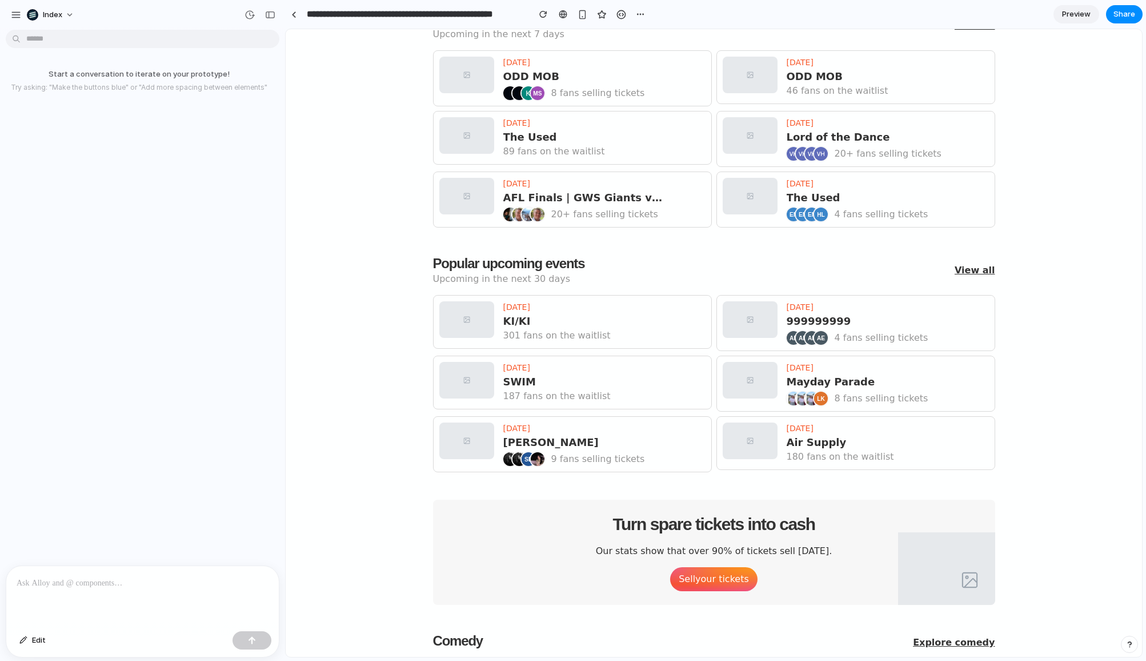
click at [362, 270] on main "What's on in Sydney Music Festivals Sports Comedy Theatre Knockout Outdoor Frid…" at bounding box center [714, 304] width 857 height 1726
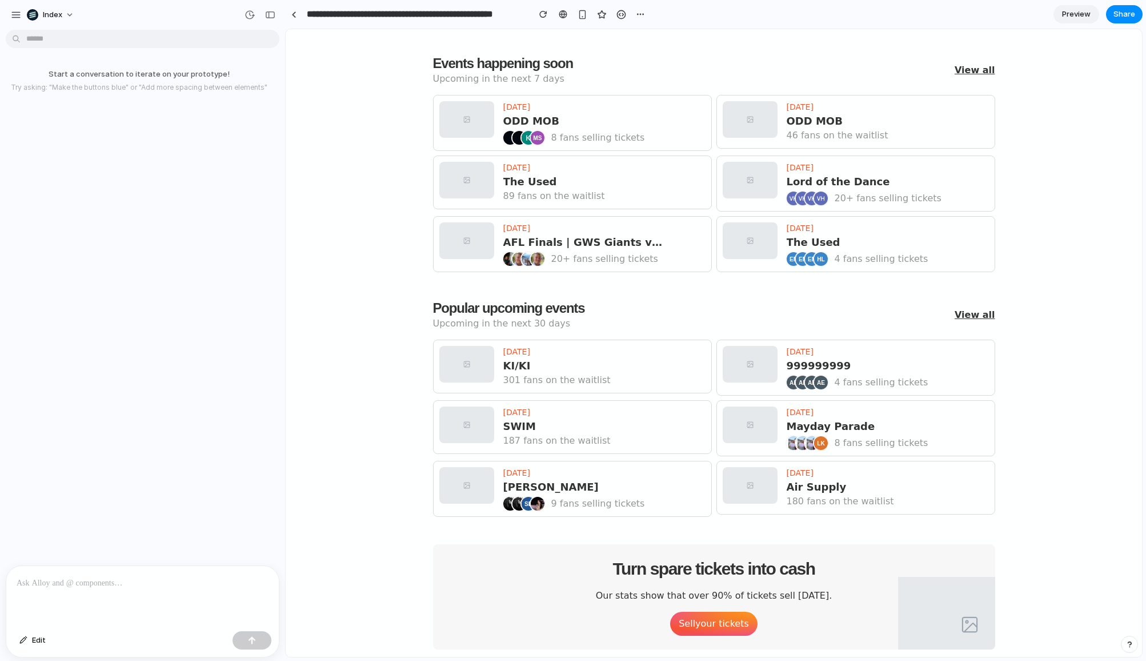
scroll to position [802, 0]
